Goal: Find specific page/section: Find specific page/section

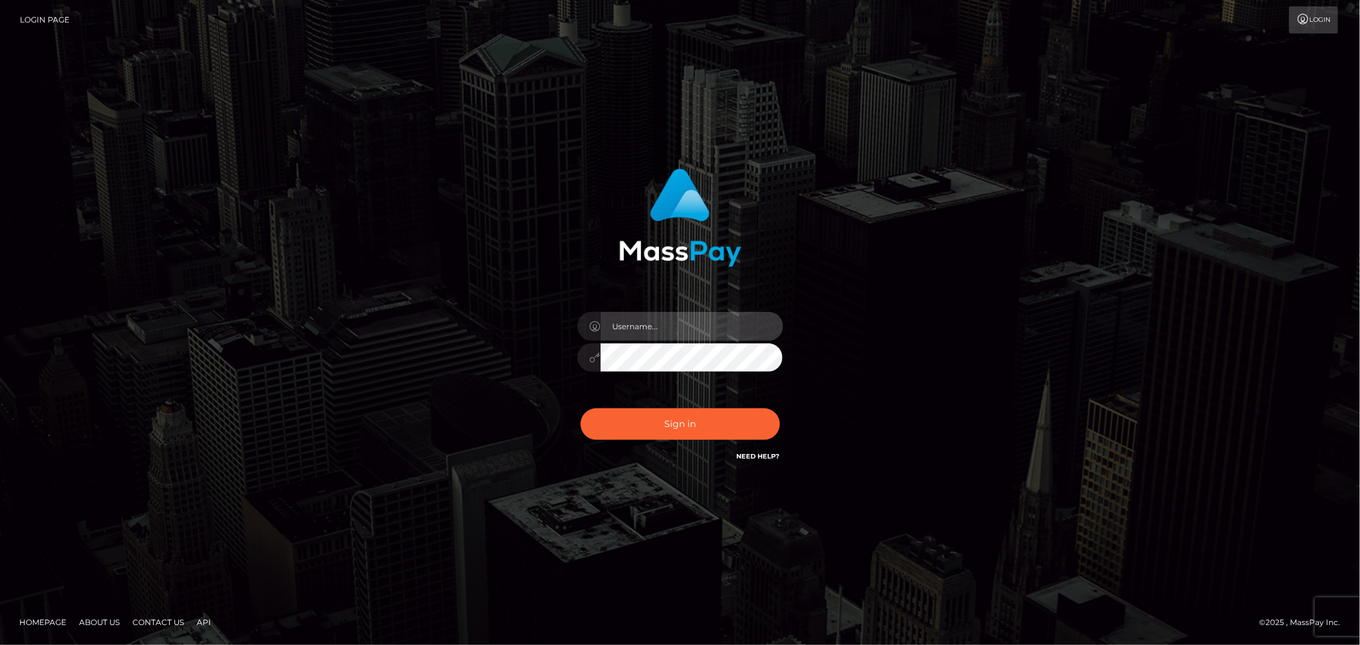
click at [709, 332] on input "text" at bounding box center [691, 326] width 183 height 29
type input "ashbil"
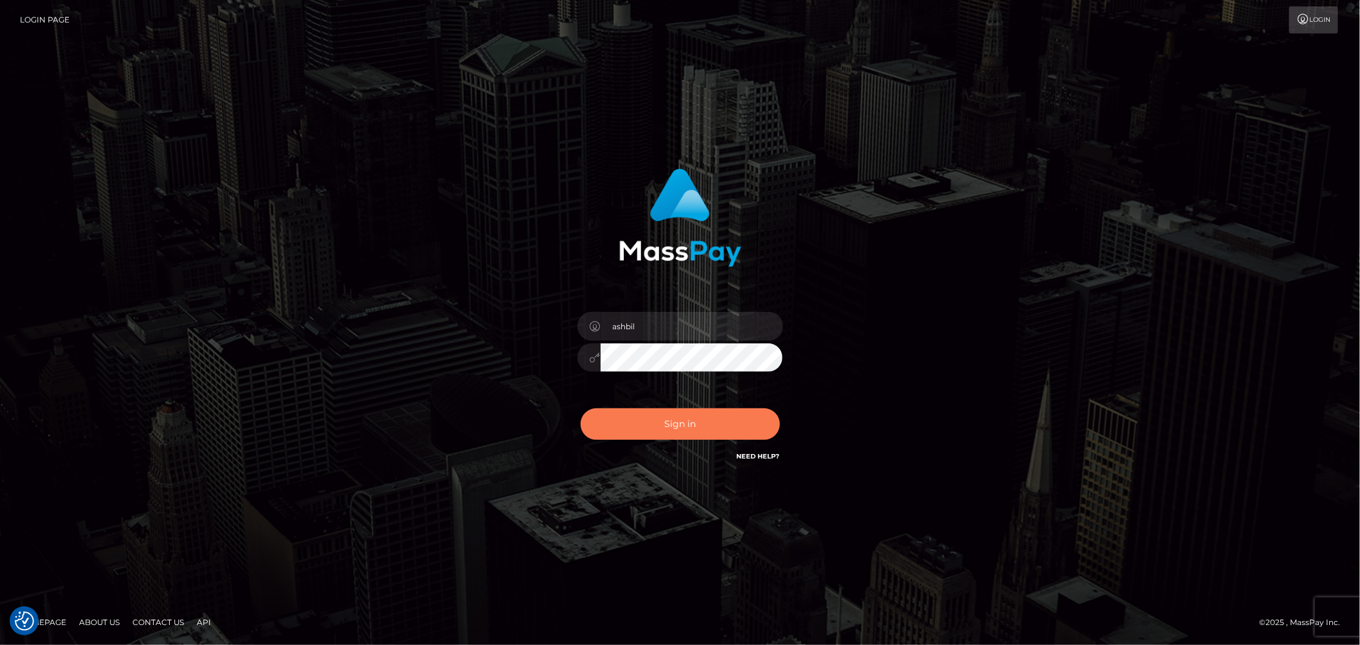
click at [653, 429] on button "Sign in" at bounding box center [679, 423] width 199 height 31
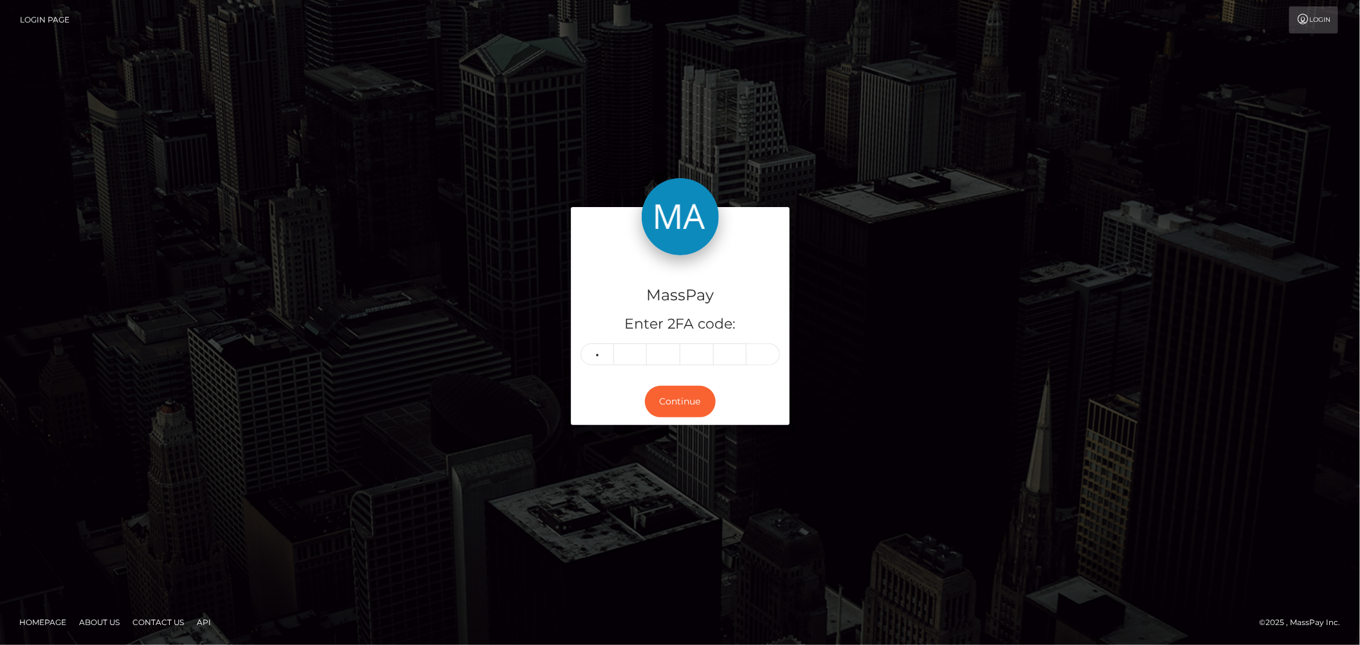
type input "3"
type input "1"
type input "2"
type input "9"
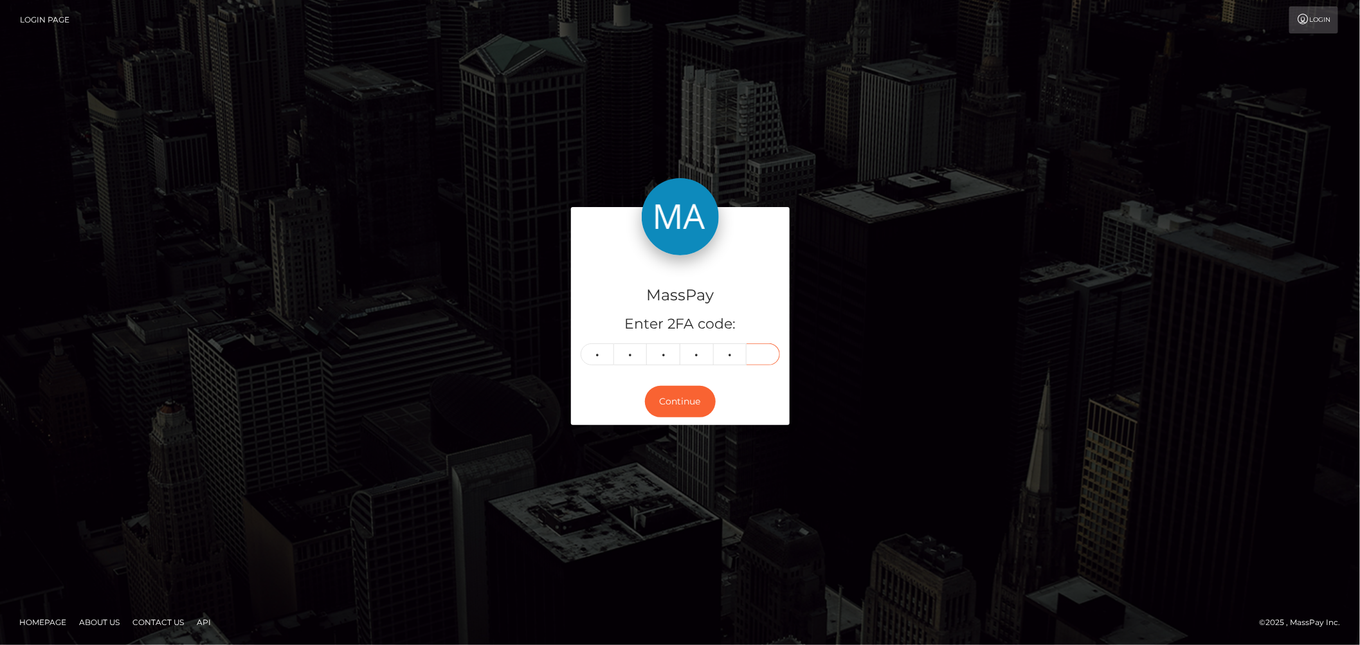
type input "1"
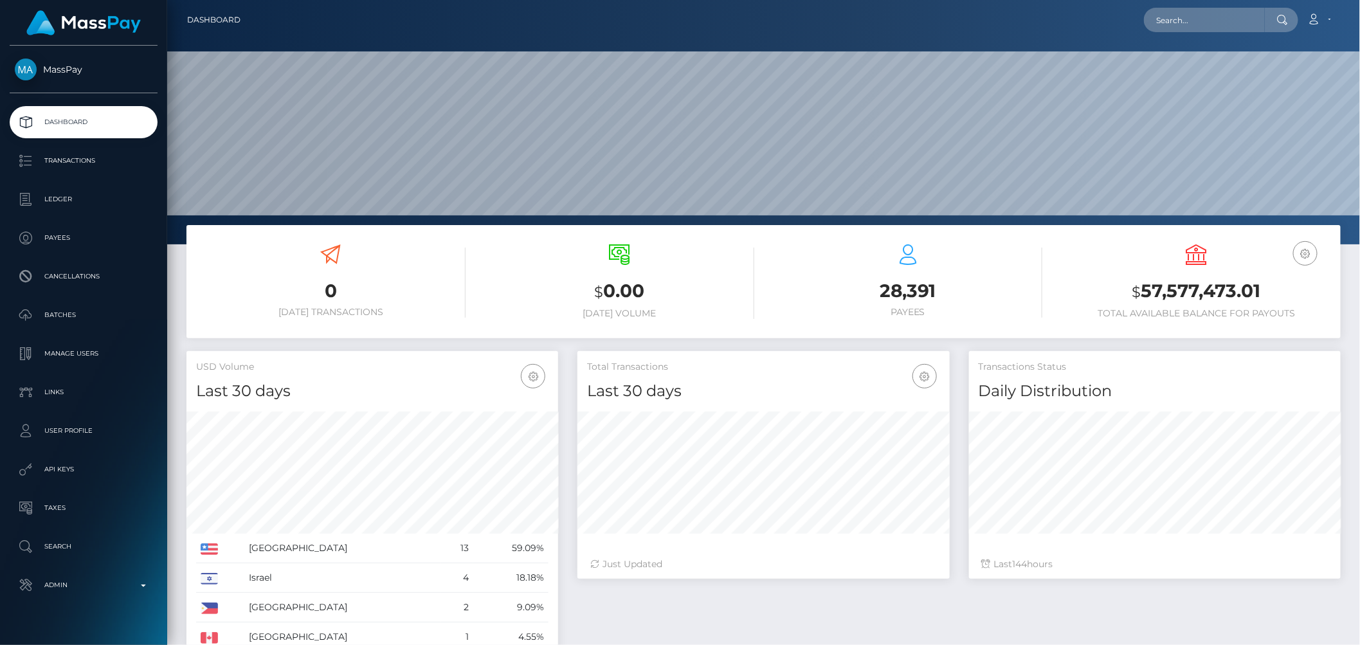
scroll to position [228, 371]
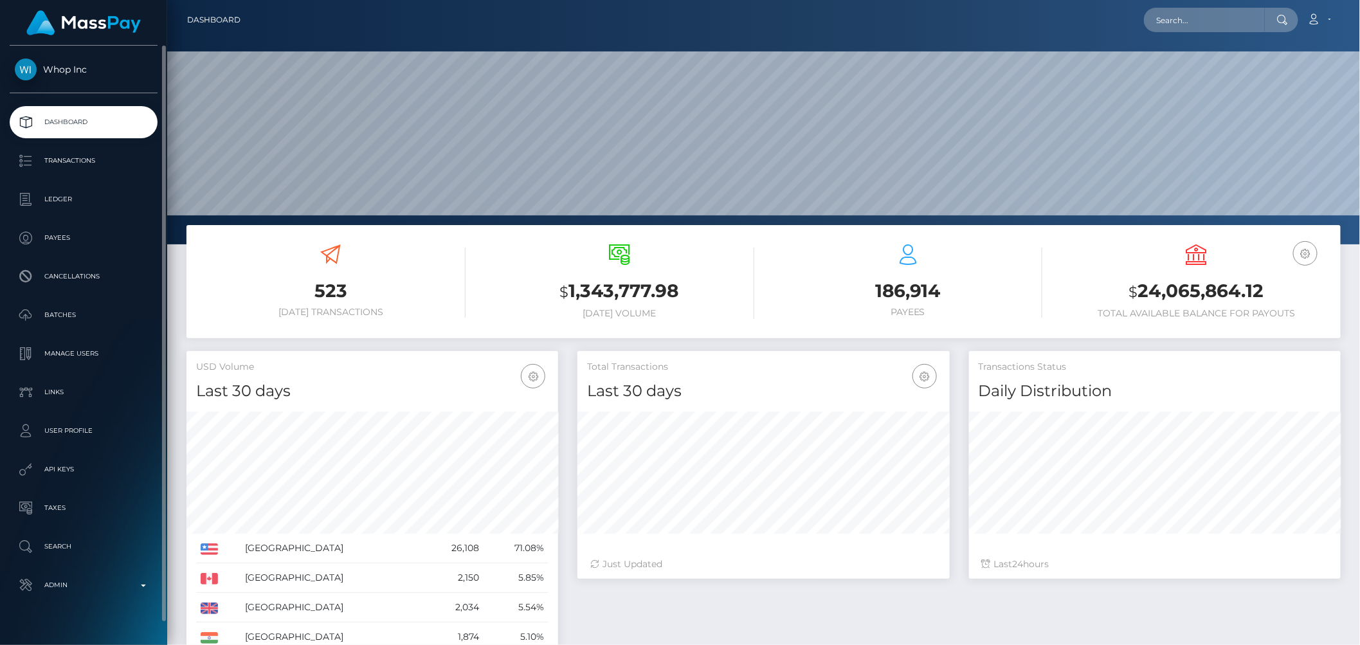
scroll to position [228, 371]
click at [103, 204] on p "Ledger" at bounding box center [84, 199] width 138 height 19
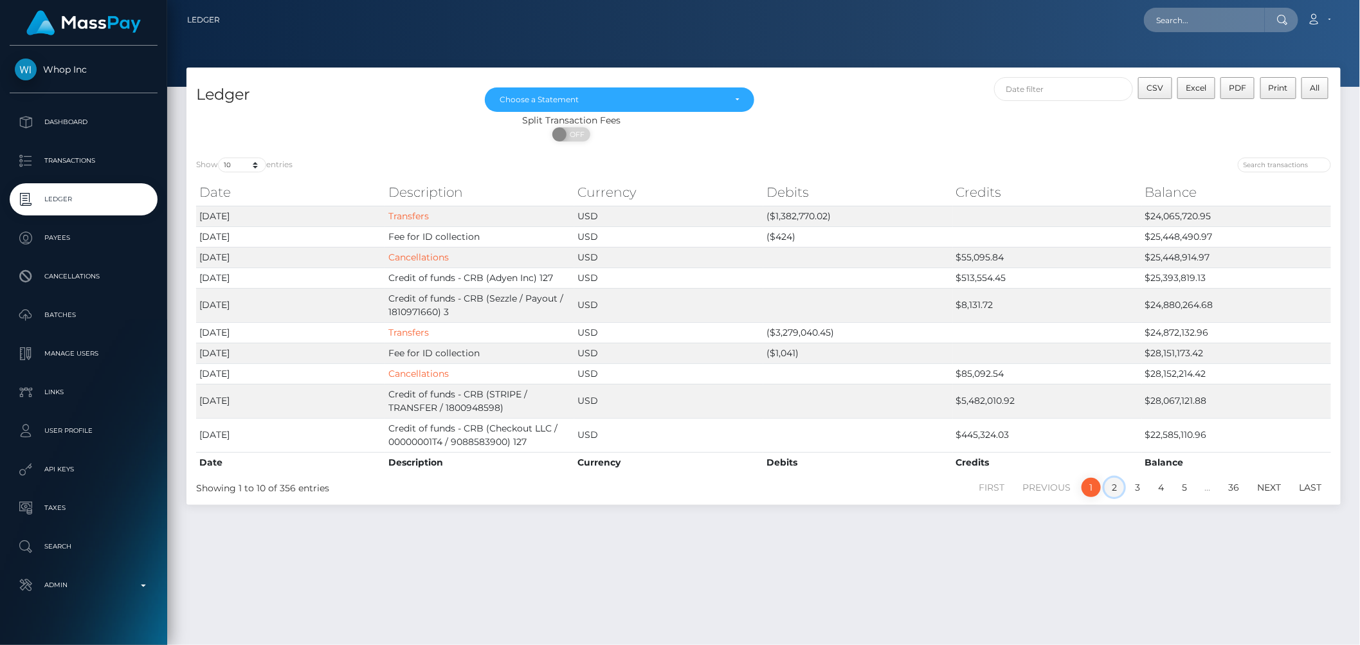
click at [1113, 487] on link "2" at bounding box center [1113, 487] width 19 height 19
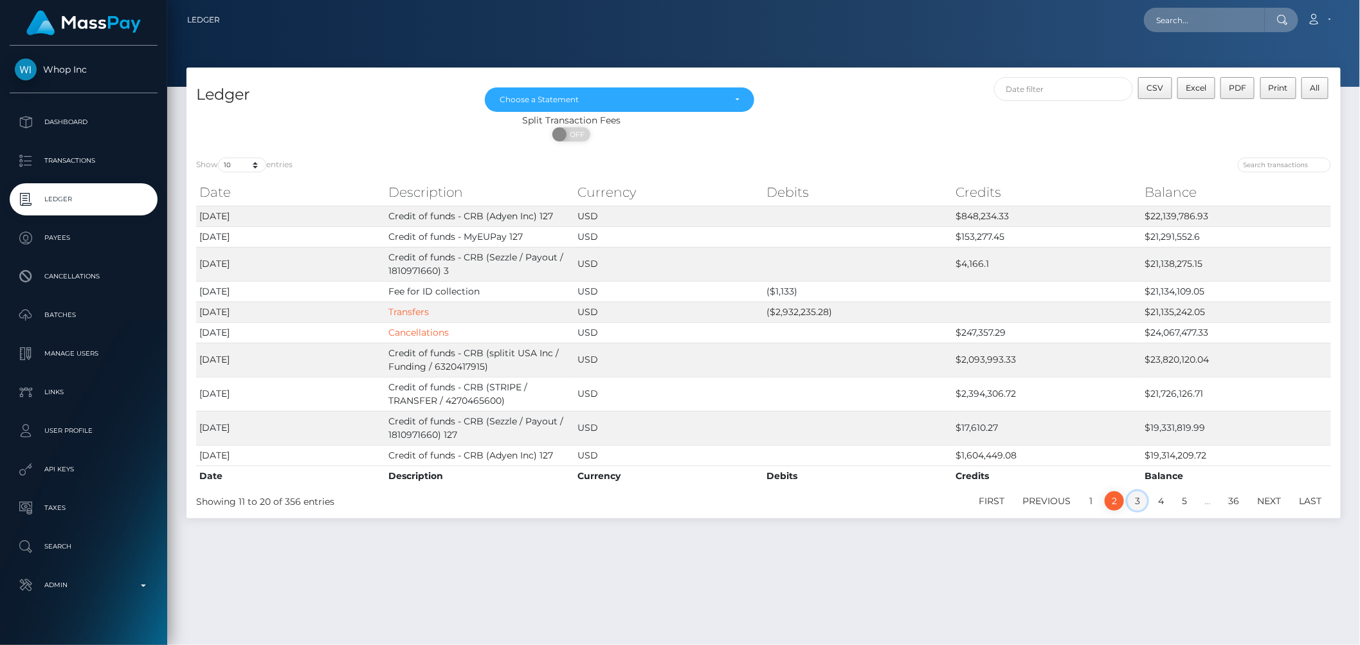
click at [1142, 505] on link "3" at bounding box center [1137, 500] width 19 height 19
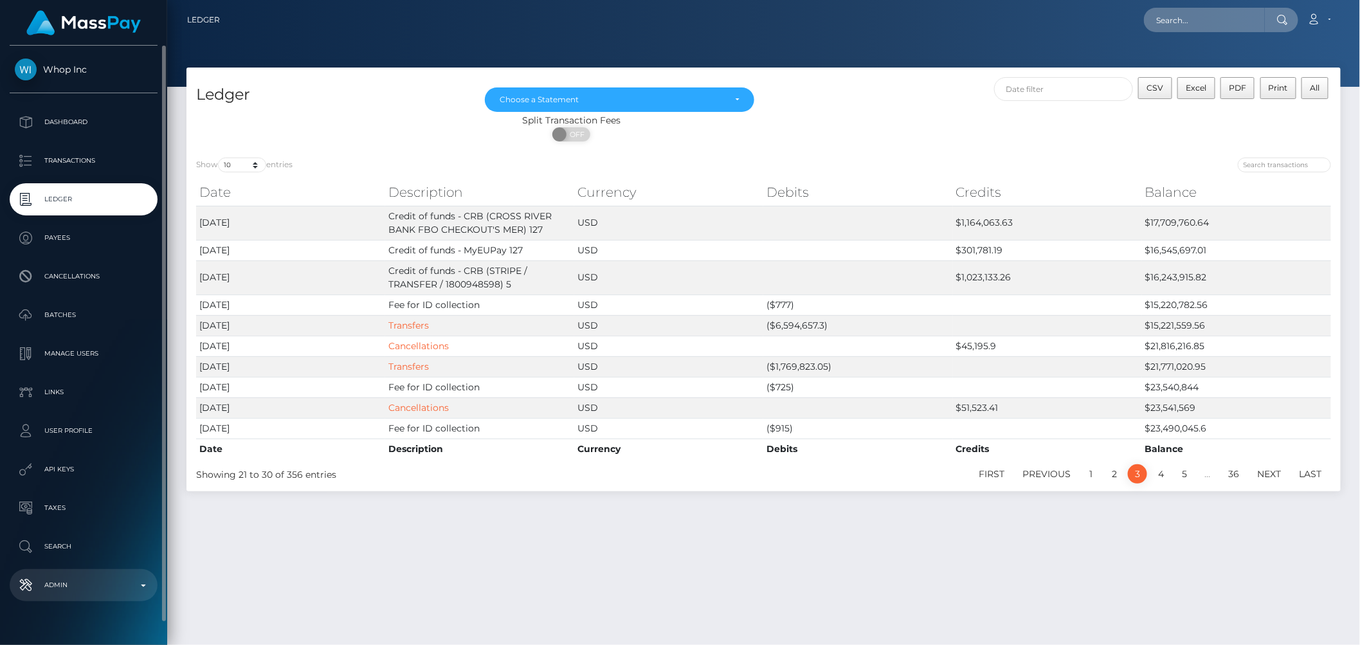
scroll to position [22, 0]
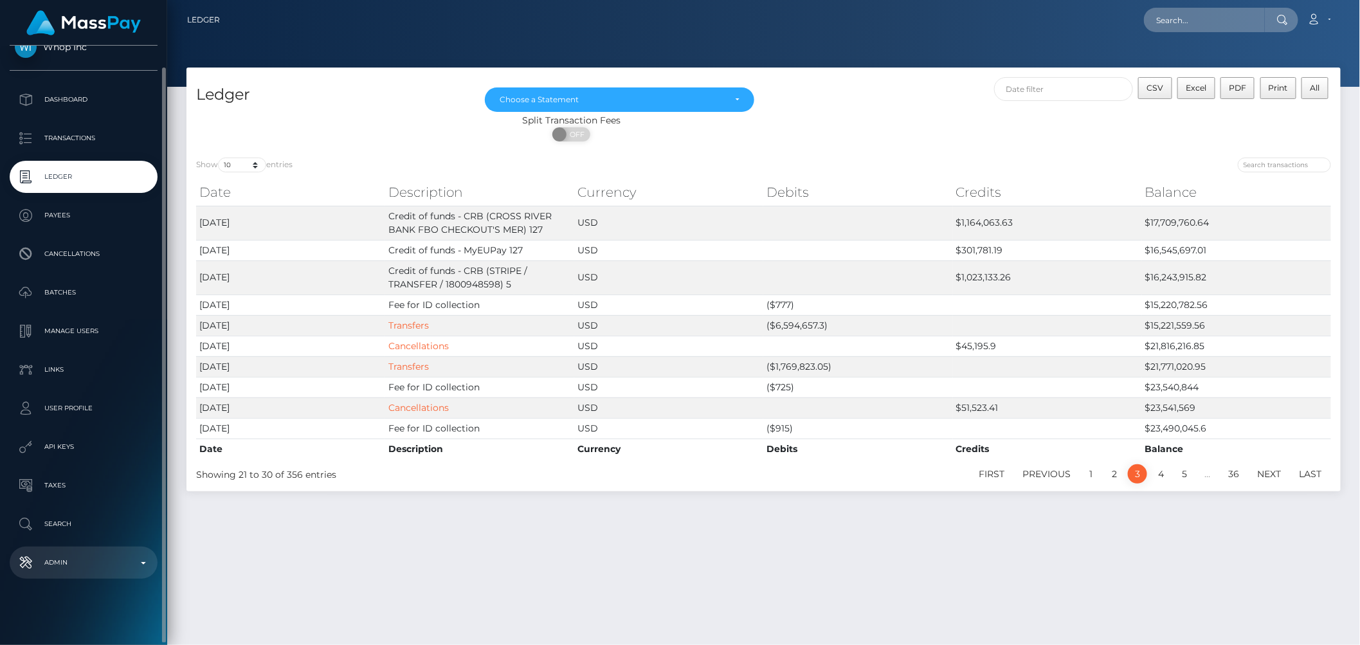
click at [148, 561] on p "Admin" at bounding box center [84, 562] width 138 height 19
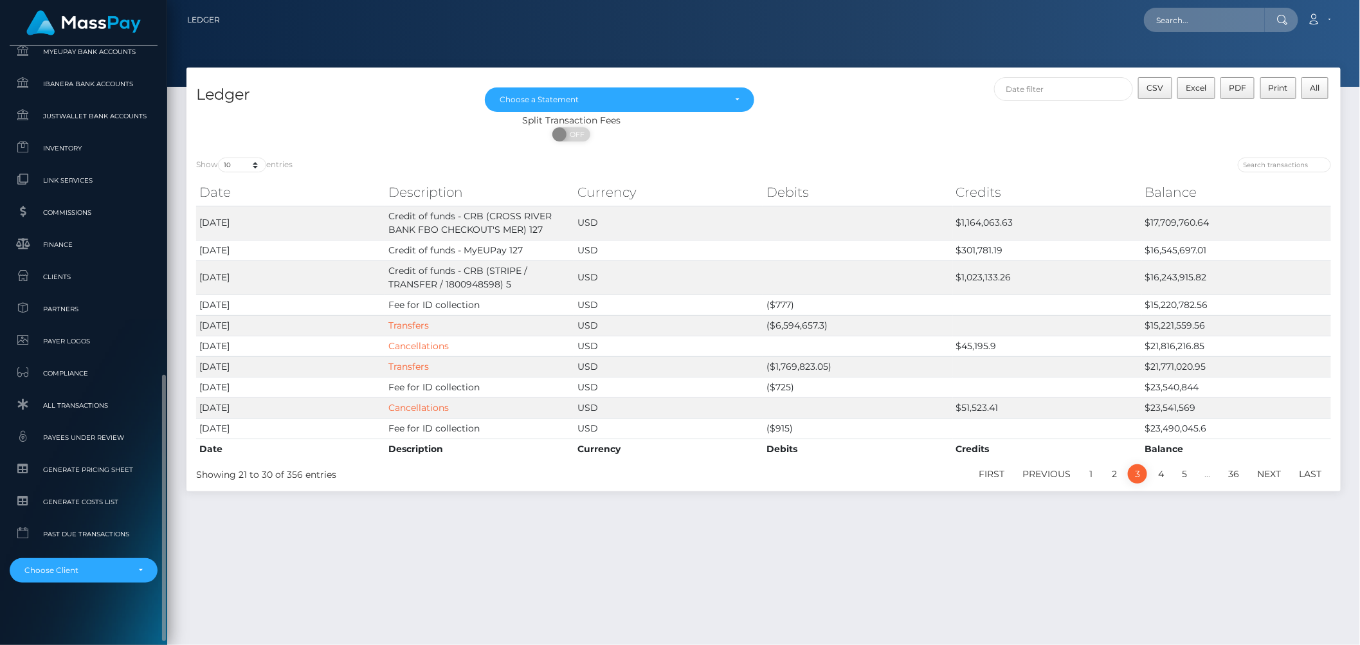
scroll to position [741, 0]
click at [145, 563] on div "Choose Client" at bounding box center [84, 566] width 148 height 24
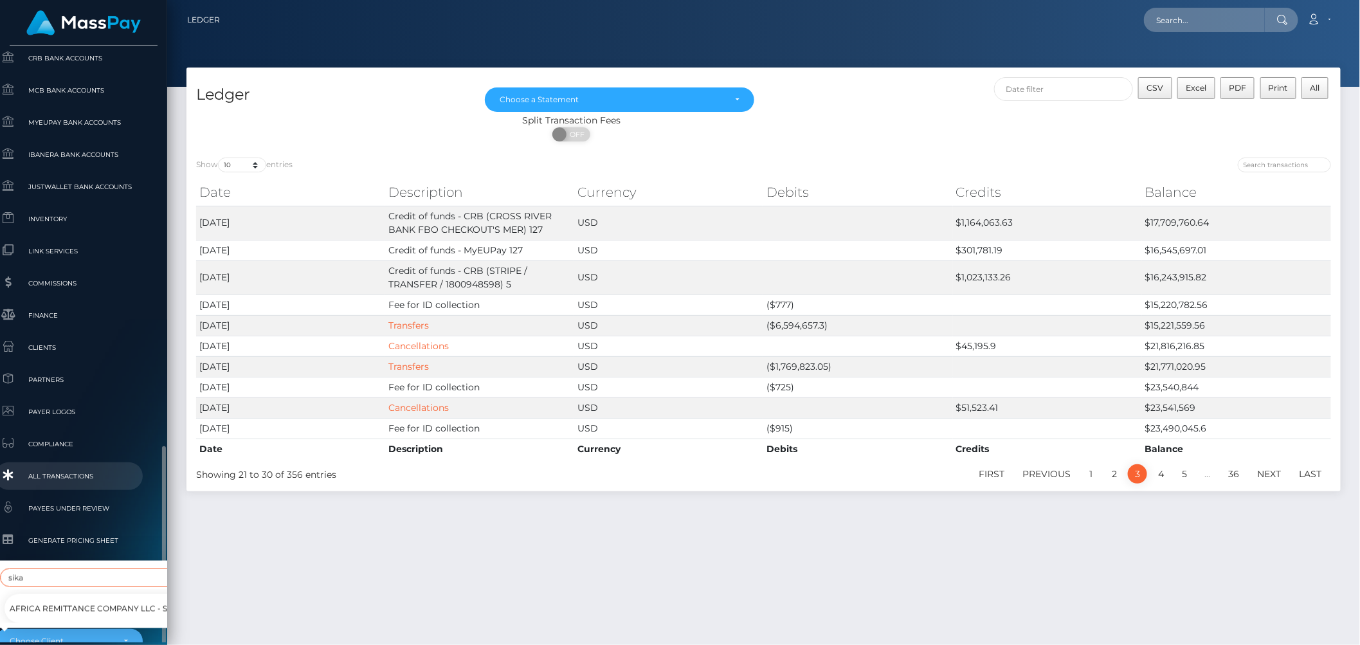
scroll to position [737, 15]
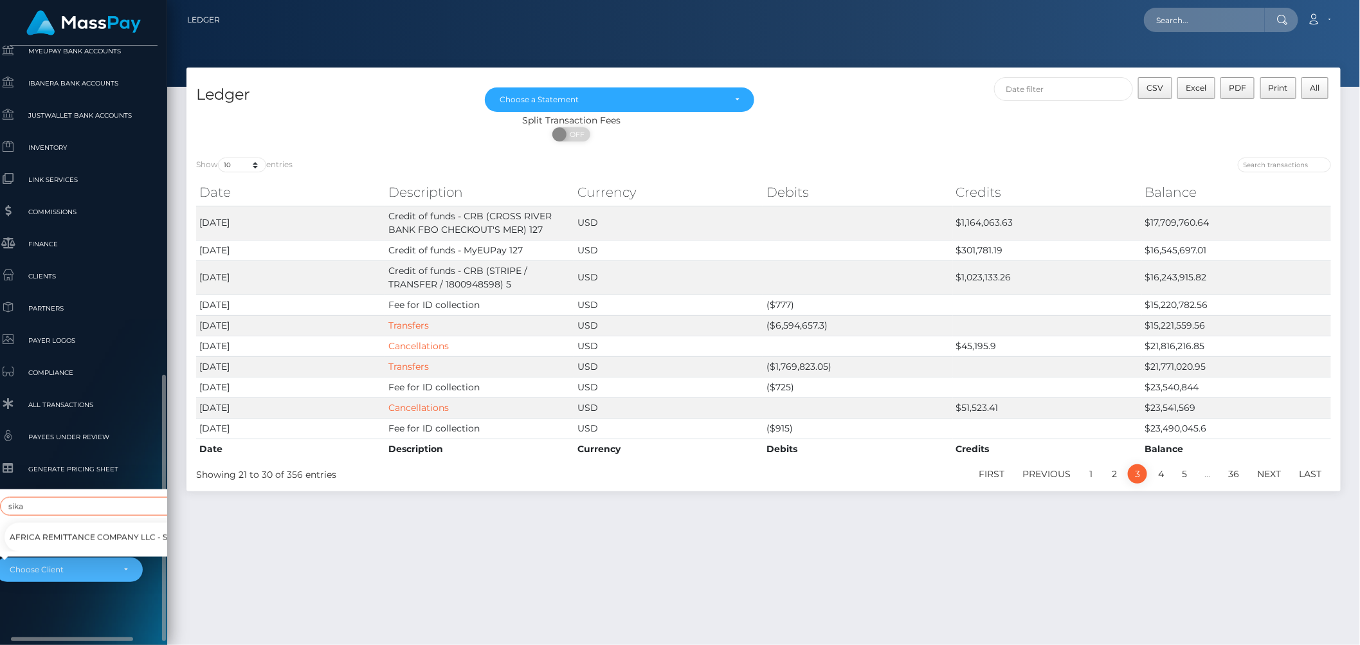
type input "sika"
click at [126, 529] on span "Africa Remittance Company LLC - SikaCash" at bounding box center [107, 537] width 194 height 17
select select "353"
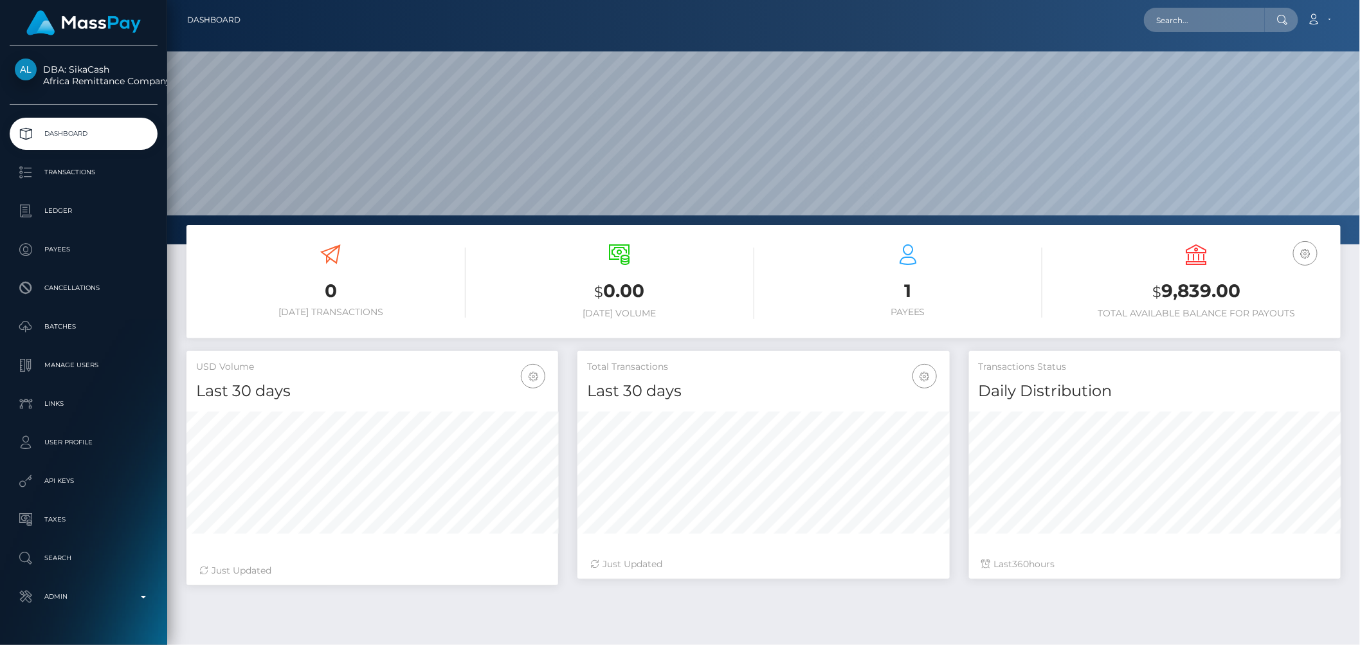
scroll to position [228, 371]
